Goal: Information Seeking & Learning: Learn about a topic

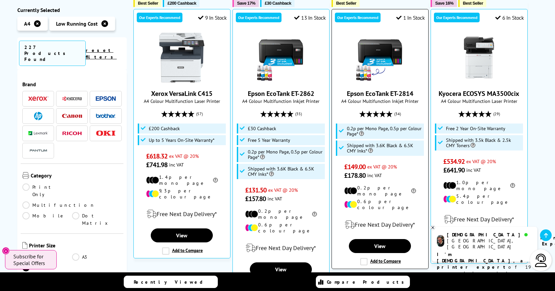
scroll to position [133, 0]
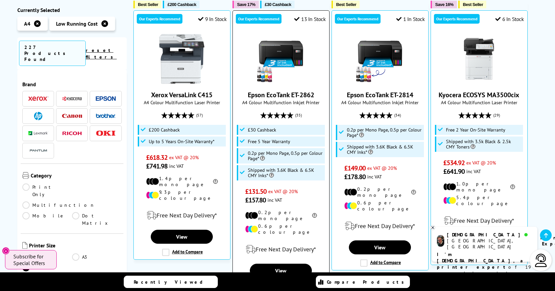
click at [284, 98] on link "Epson EcoTank ET-2862" at bounding box center [281, 95] width 66 height 9
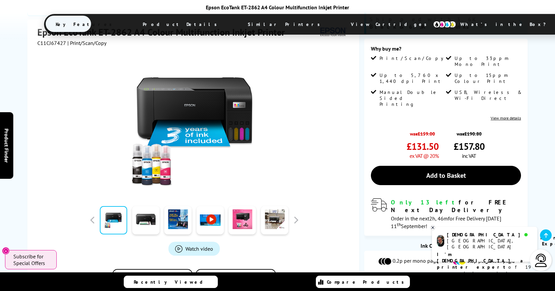
scroll to position [160, 0]
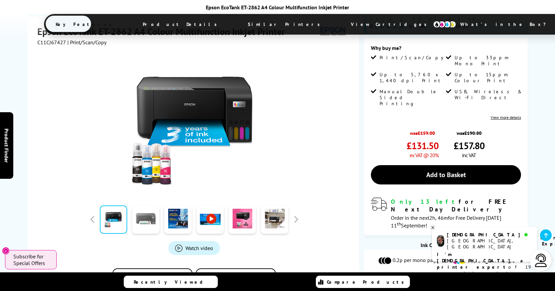
click at [149, 206] on link at bounding box center [145, 220] width 27 height 28
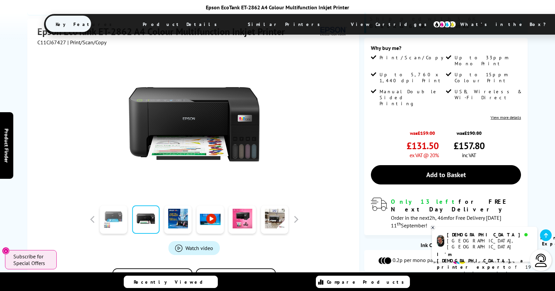
click at [120, 206] on link at bounding box center [113, 220] width 27 height 28
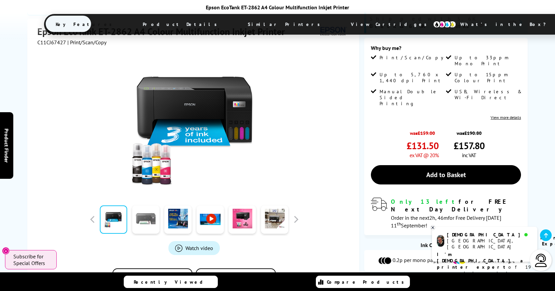
click at [148, 206] on link at bounding box center [145, 220] width 27 height 28
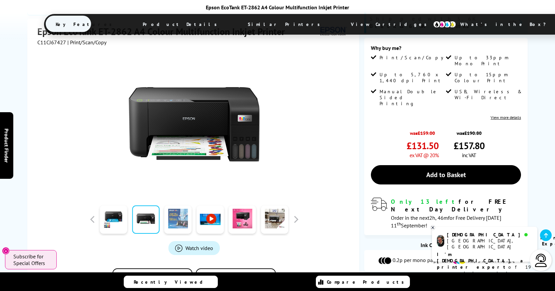
click at [172, 206] on link at bounding box center [177, 220] width 27 height 28
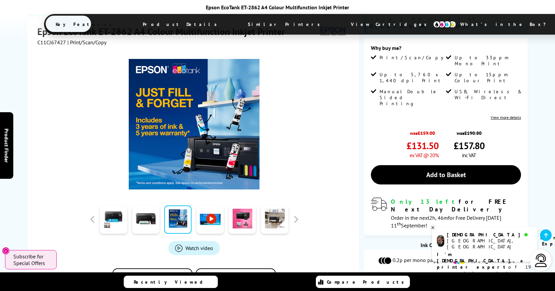
click at [209, 206] on link at bounding box center [209, 220] width 27 height 28
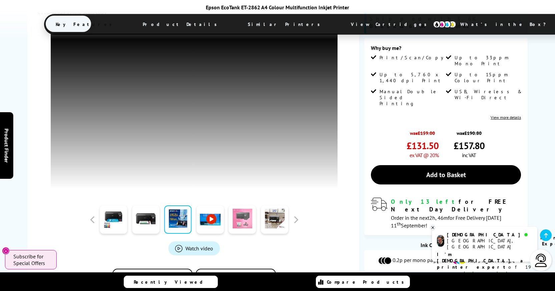
click at [238, 207] on link at bounding box center [242, 220] width 27 height 28
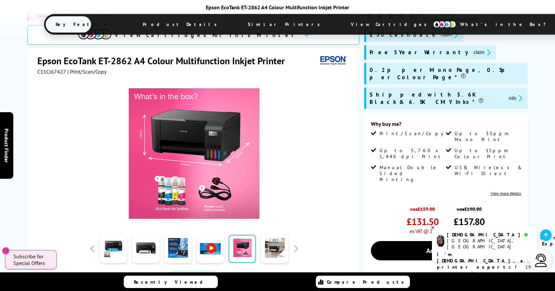
scroll to position [35, 0]
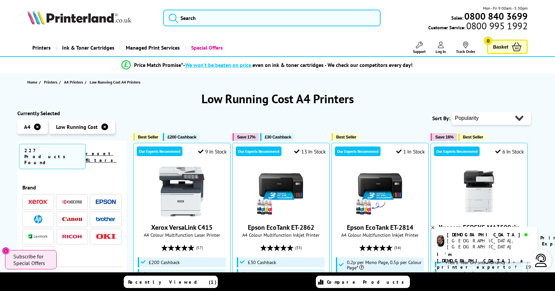
click at [519, 122] on select "Popularity Rating Price - Low to High Price - High to Low Running Costs - Low t…" at bounding box center [491, 118] width 79 height 13
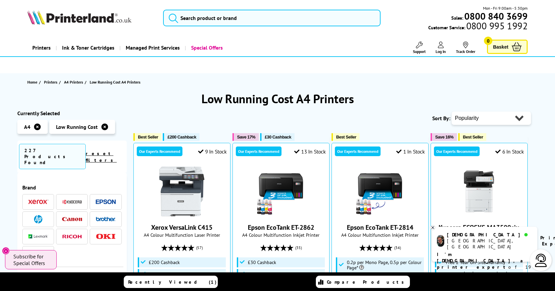
select select "Price Ascending"
click at [452, 112] on select "Popularity Rating Price - Low to High Price - High to Low Running Costs - Low t…" at bounding box center [491, 118] width 79 height 13
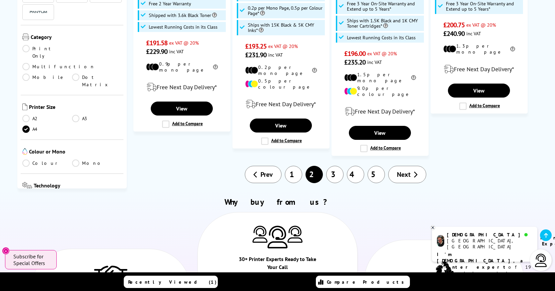
scroll to position [843, 0]
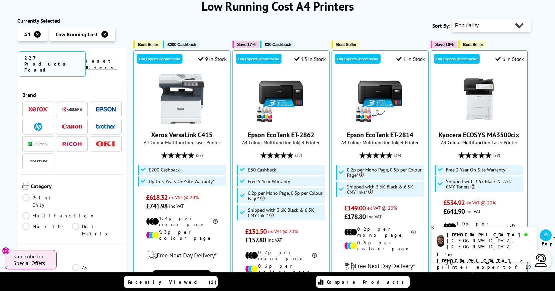
scroll to position [94, 0]
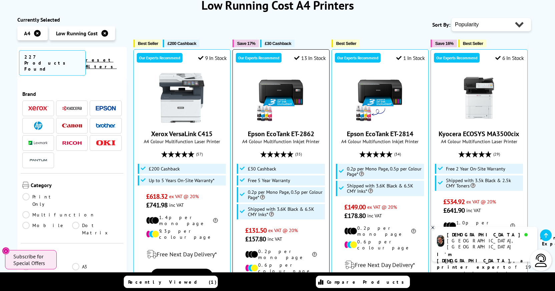
click at [254, 135] on link "Epson EcoTank ET-2862" at bounding box center [281, 134] width 66 height 9
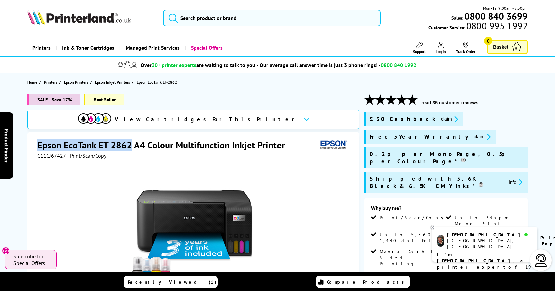
drag, startPoint x: 38, startPoint y: 145, endPoint x: 135, endPoint y: 144, distance: 97.1
click at [134, 143] on h1 "Epson EcoTank ET-2862 A4 Colour Multifunction Inkjet Printer" at bounding box center [164, 145] width 254 height 12
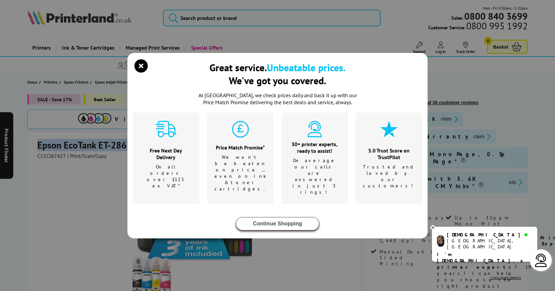
click at [265, 217] on button "Continue Shopping" at bounding box center [277, 223] width 83 height 13
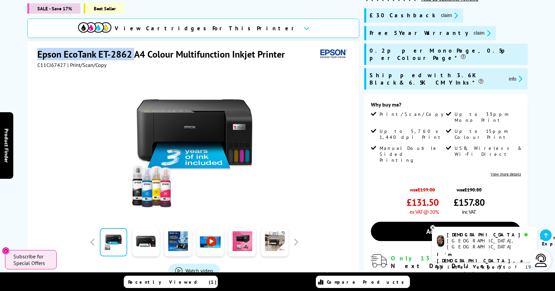
scroll to position [105, 0]
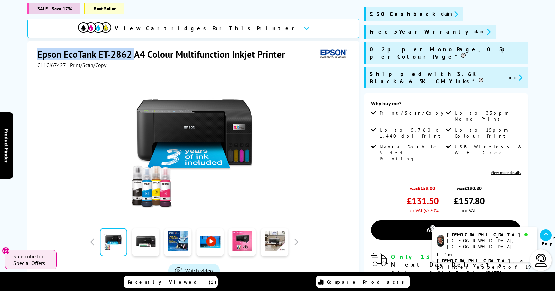
drag, startPoint x: 406, startPoint y: 164, endPoint x: 452, endPoint y: 161, distance: 46.1
click at [452, 182] on div "was £159.00 £131.50 ex VAT @ 20% was £190.80 £157.80 inc VAT" at bounding box center [446, 198] width 150 height 32
click at [440, 182] on div "was £159.00 £131.50 ex VAT @ 20% was £190.80 £157.80 inc VAT" at bounding box center [446, 198] width 150 height 32
